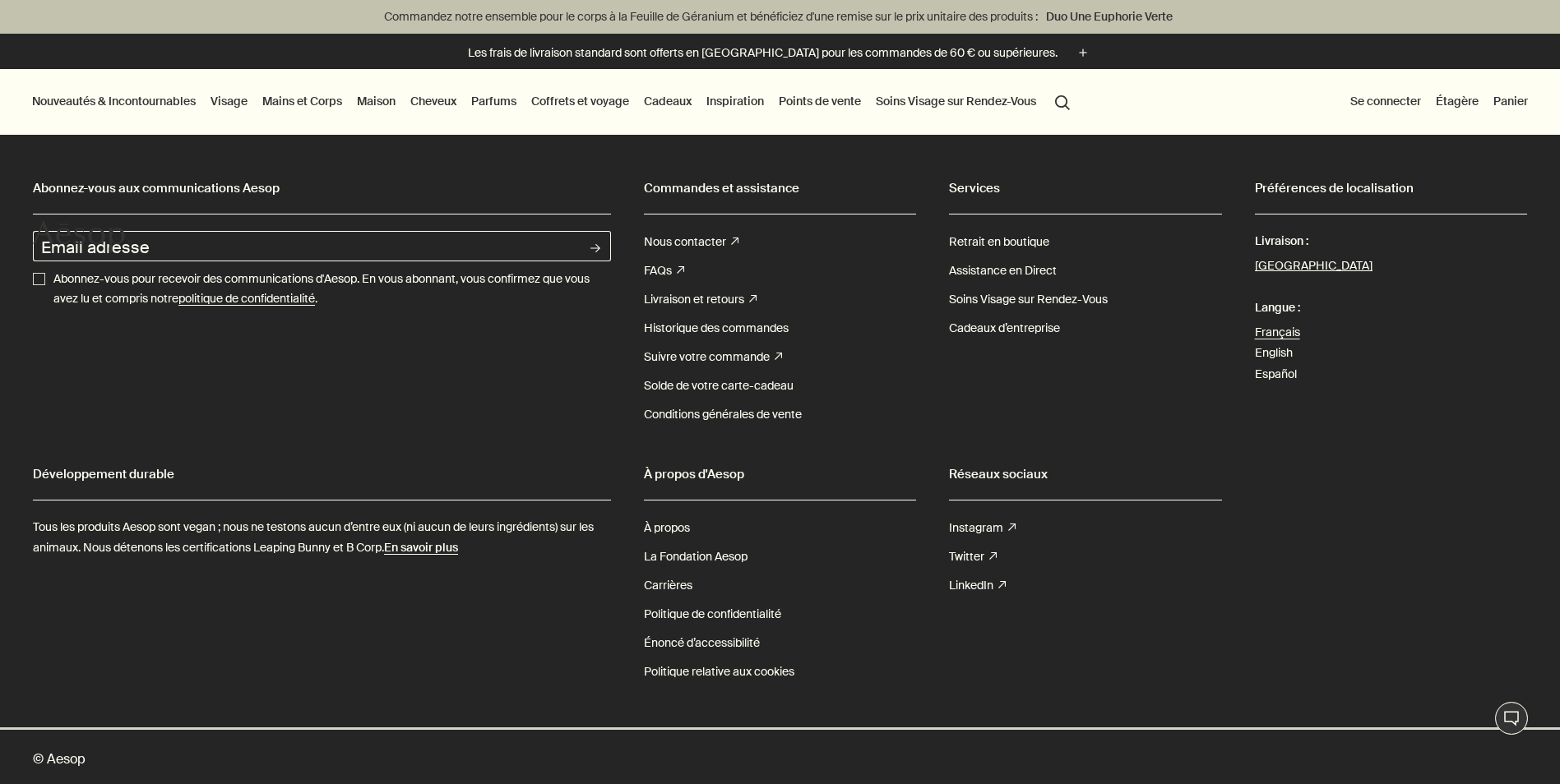
click at [300, 108] on link "Mains et Corps" at bounding box center [302, 101] width 87 height 21
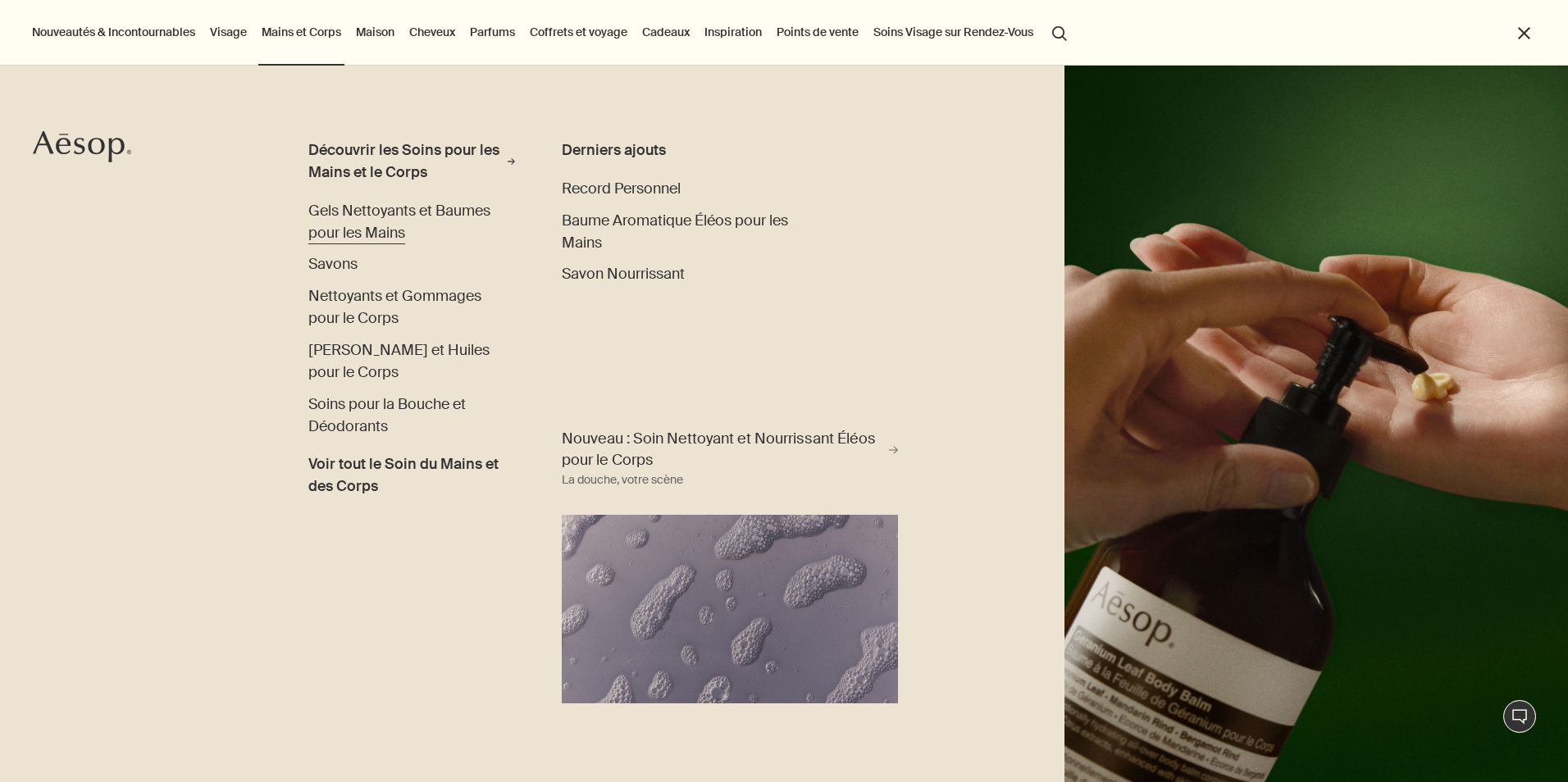
click at [361, 224] on span "Gels Nettoyants et Baumes pour les Mains" at bounding box center [399, 221] width 182 height 42
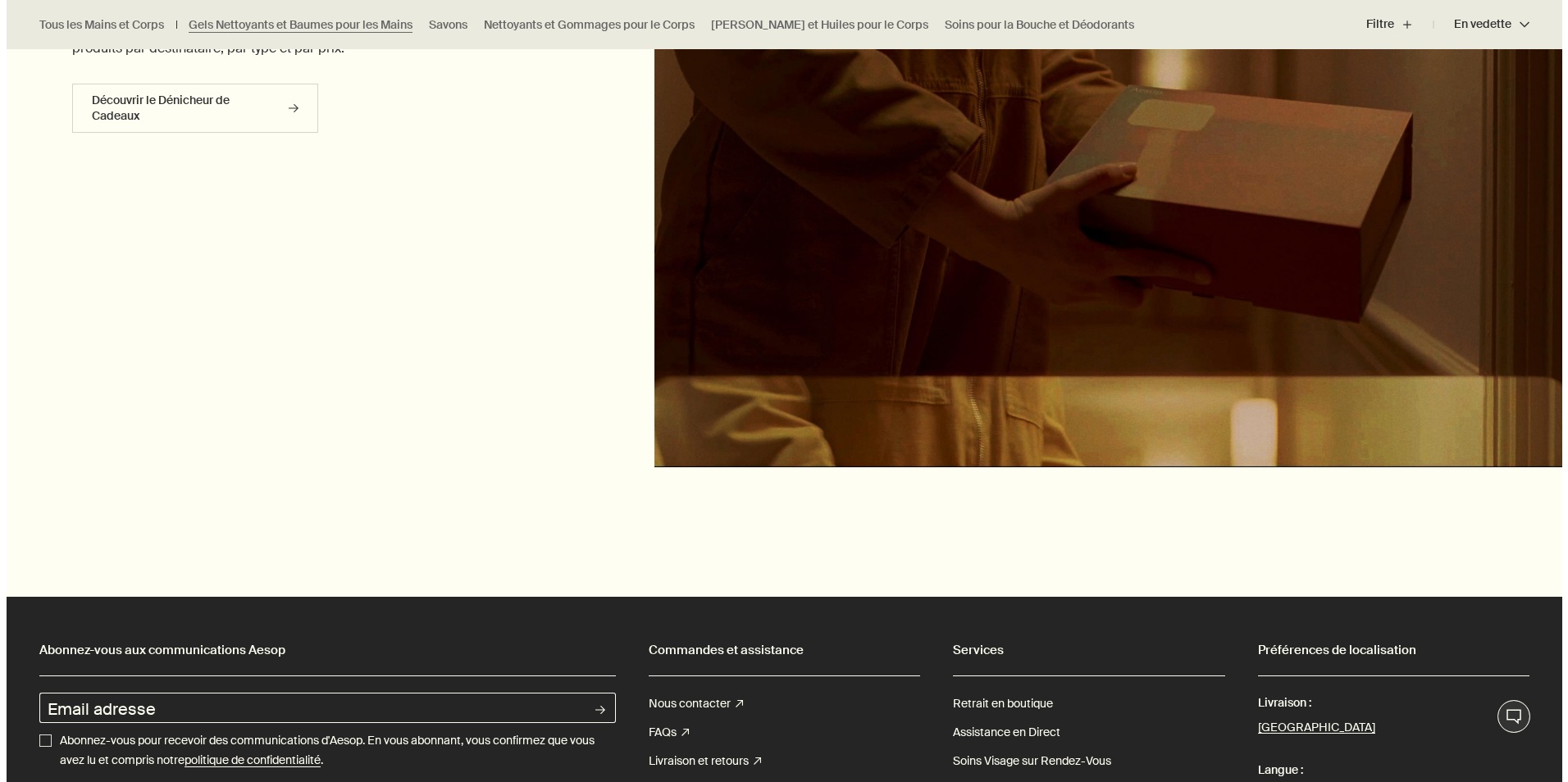
scroll to position [4650, 0]
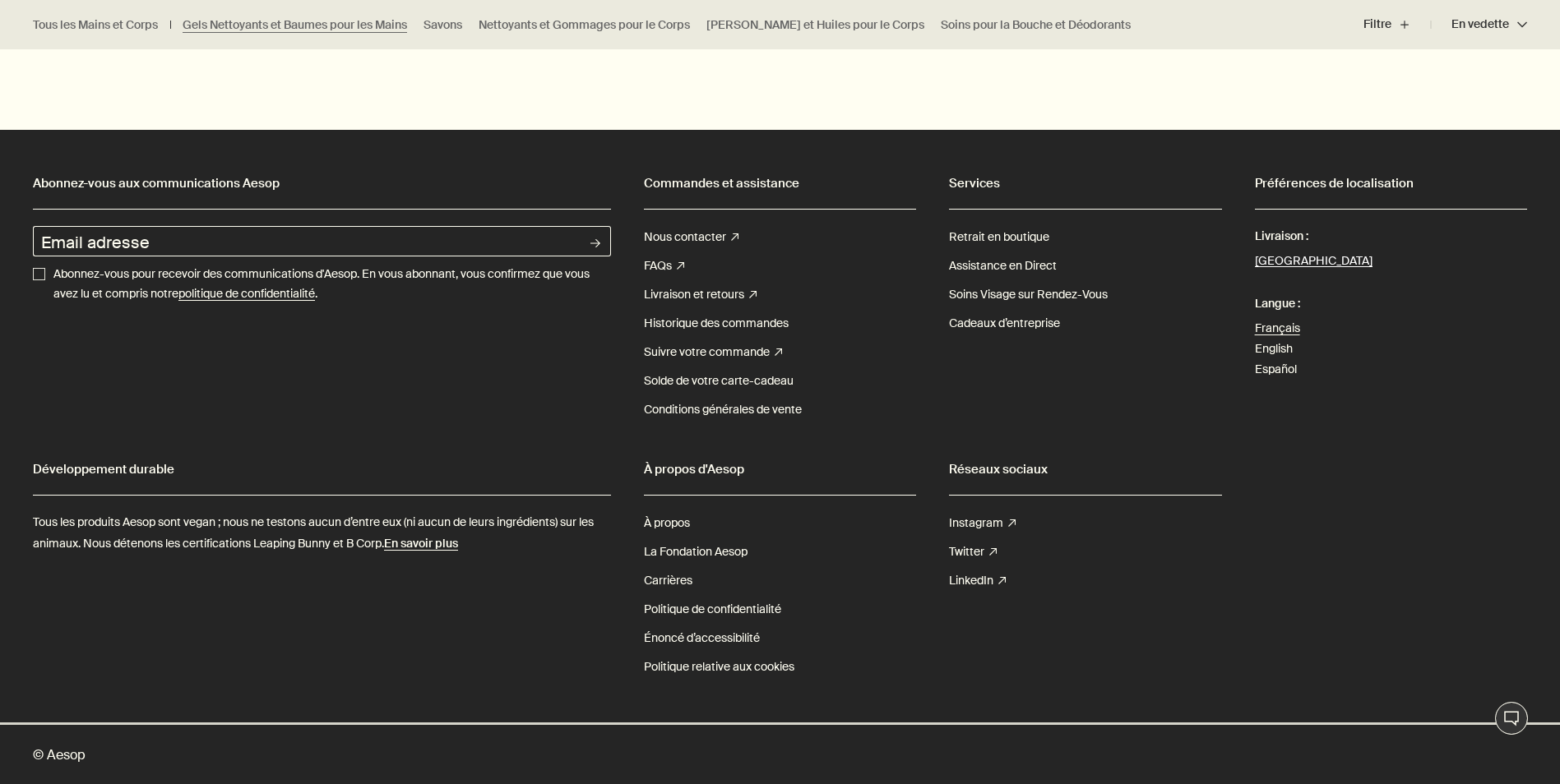
click at [1269, 266] on button "[GEOGRAPHIC_DATA]" at bounding box center [1313, 261] width 117 height 21
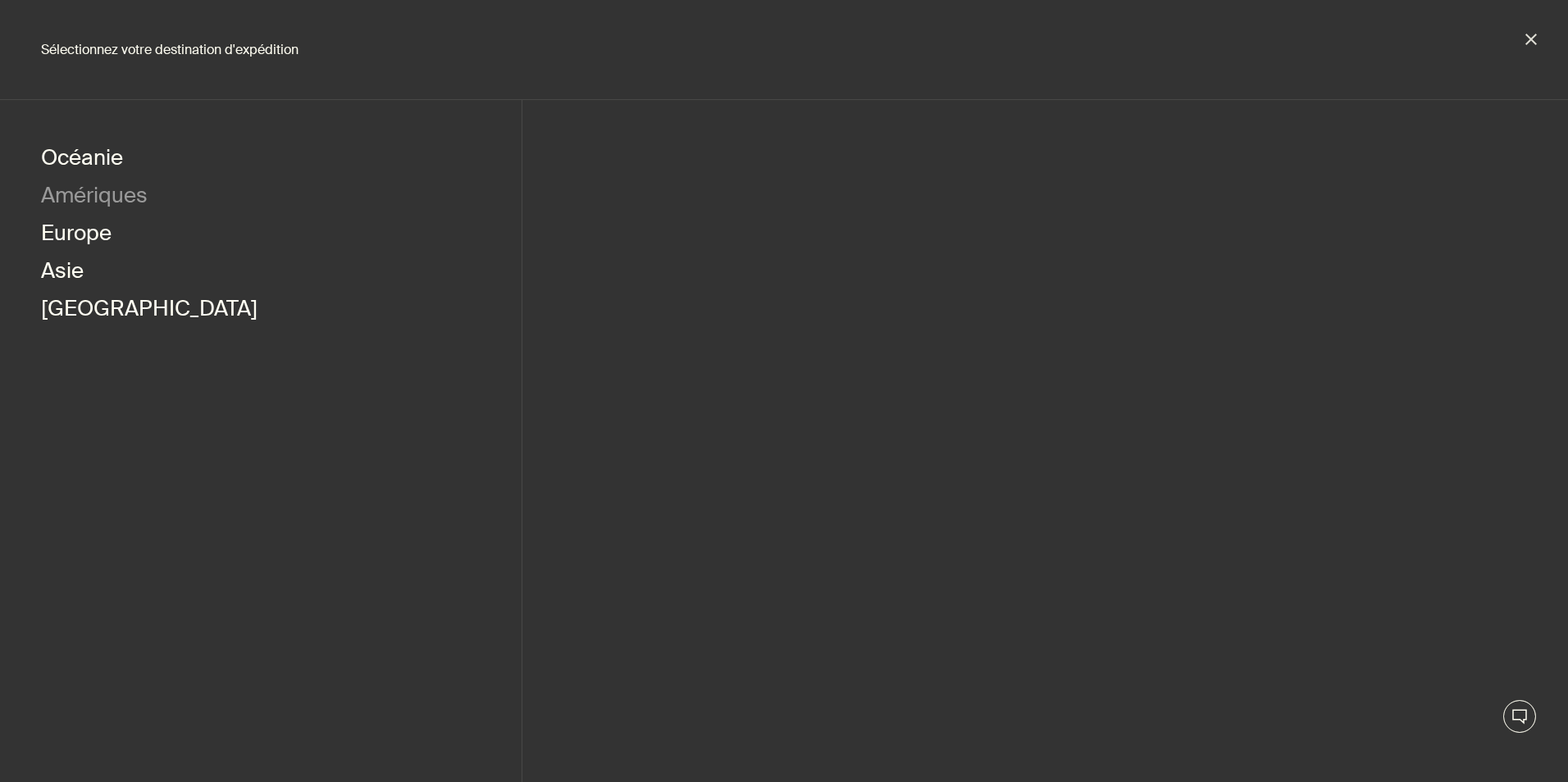
click at [111, 195] on button "Amériques" at bounding box center [94, 197] width 107 height 38
click at [638, 161] on button "[GEOGRAPHIC_DATA]" at bounding box center [671, 160] width 216 height 38
click at [1130, 163] on link "Anglais" at bounding box center [1123, 160] width 73 height 38
